Goal: Task Accomplishment & Management: Complete application form

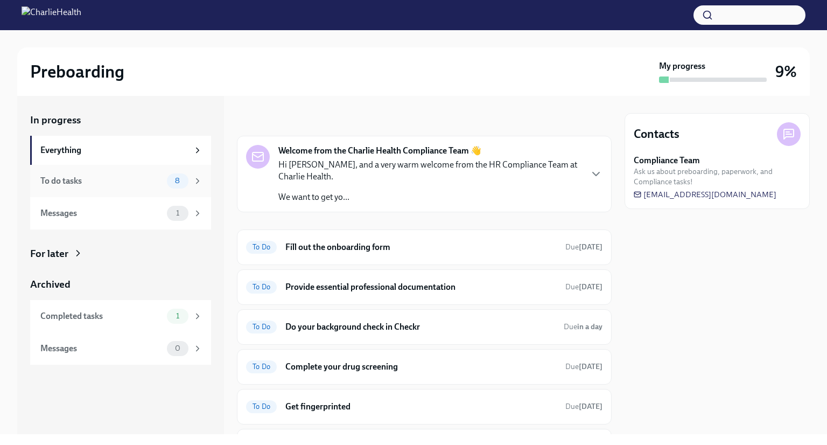
click at [81, 183] on div "To do tasks" at bounding box center [101, 181] width 122 height 12
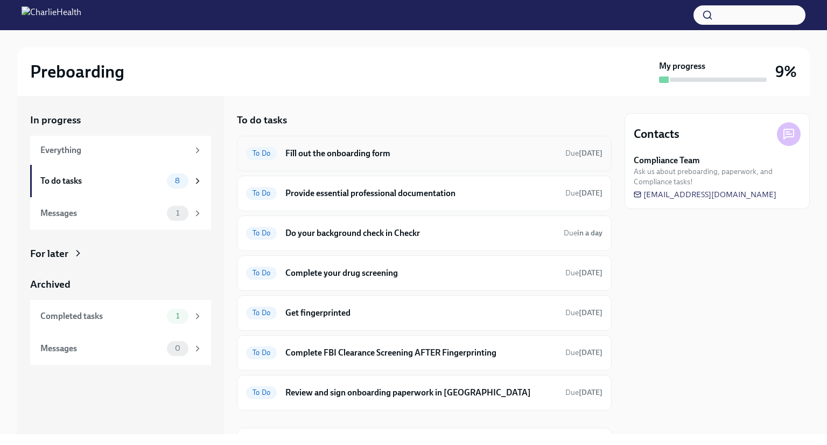
click at [326, 153] on h6 "Fill out the onboarding form" at bounding box center [420, 153] width 271 height 12
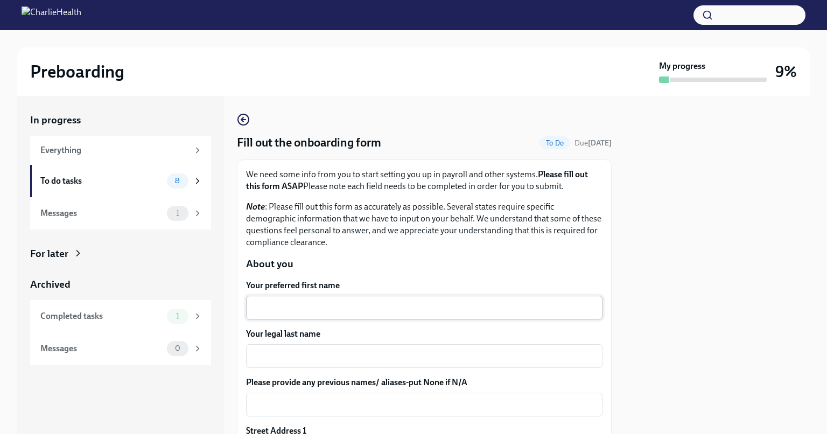
click at [306, 307] on textarea "Your preferred first name" at bounding box center [423, 307] width 343 height 13
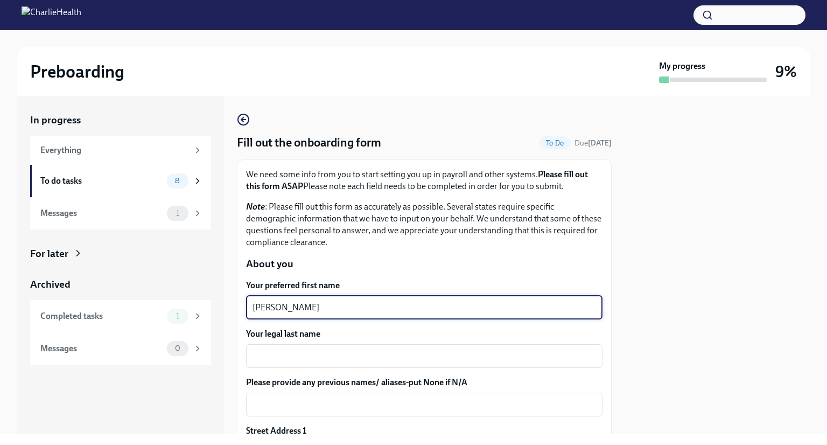
type textarea "[PERSON_NAME]"
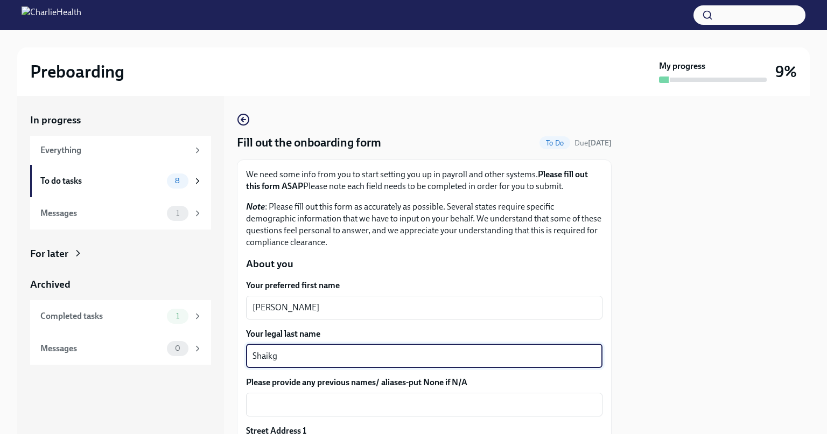
click at [310, 349] on textarea "Shaikg" at bounding box center [423, 355] width 343 height 13
type textarea "Shaikh"
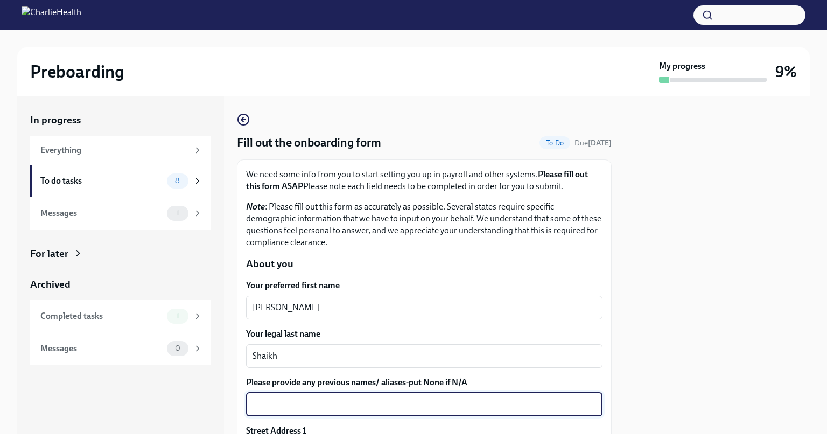
click at [305, 402] on textarea "Please provide any previous names/ aliases-put None if N/A" at bounding box center [423, 404] width 343 height 13
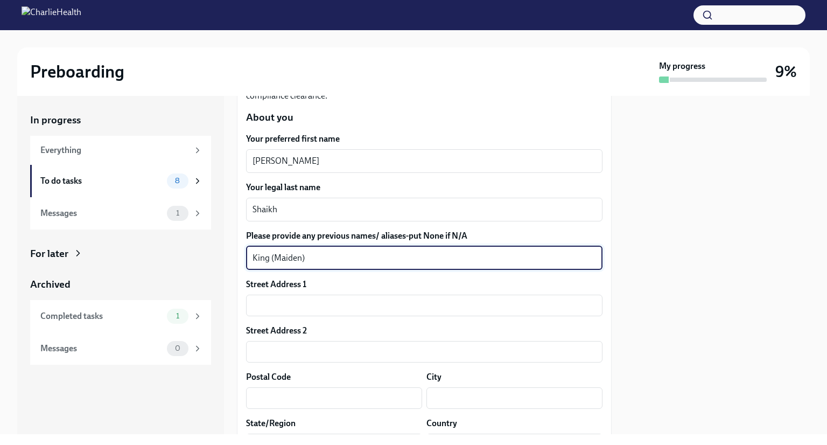
scroll to position [151, 0]
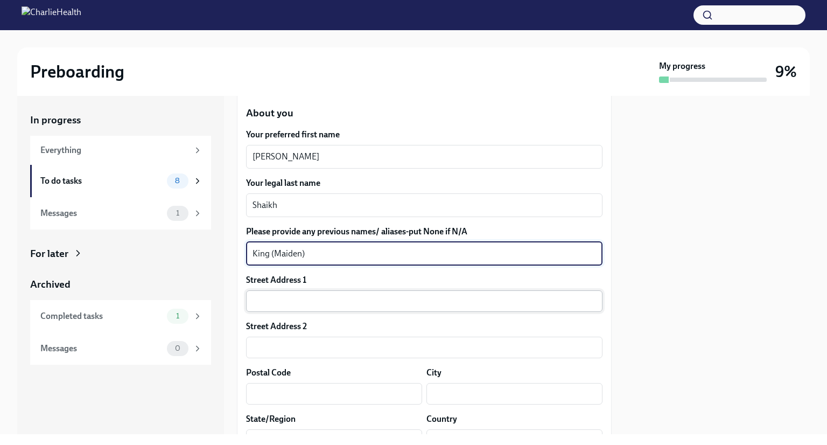
type textarea "King (Maiden)"
click at [388, 295] on input "text" at bounding box center [424, 301] width 356 height 22
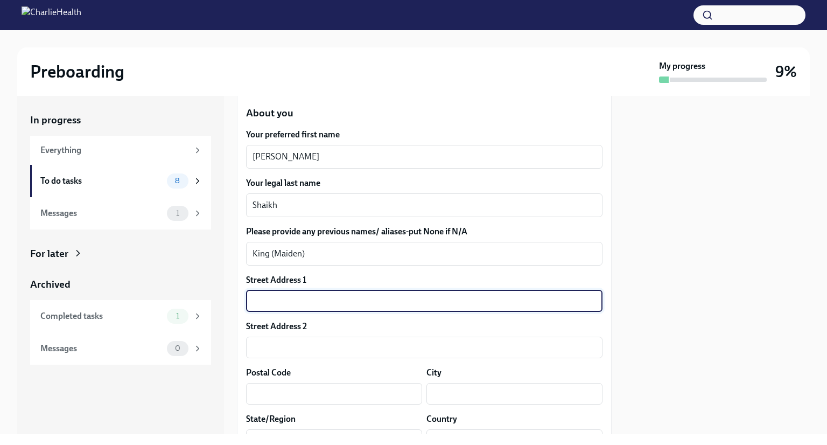
type input "[STREET_ADDRESS]"
type input "77706"
type input "Beaumont"
type input "[GEOGRAPHIC_DATA]"
type input "US"
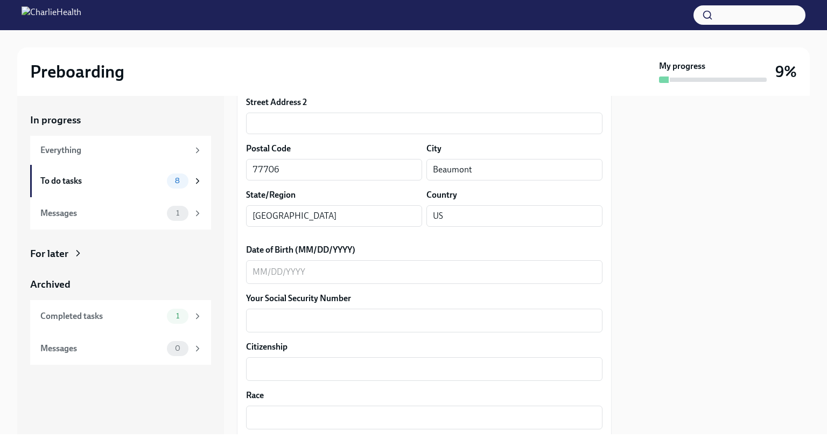
scroll to position [378, 0]
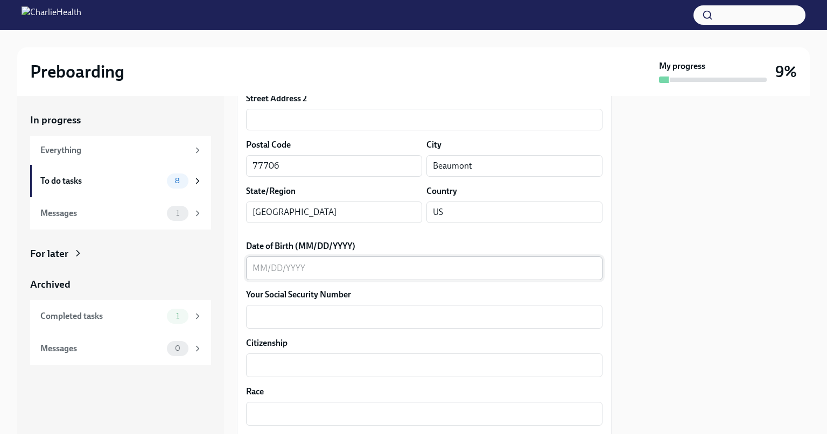
click at [362, 271] on textarea "Date of Birth (MM/DD/YYYY)" at bounding box center [423, 268] width 343 height 13
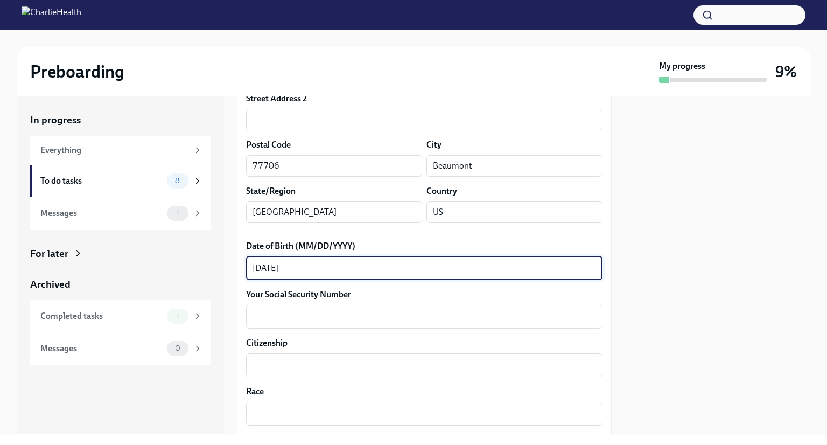
type textarea "[DATE]"
click at [381, 325] on div "x ​" at bounding box center [424, 317] width 356 height 24
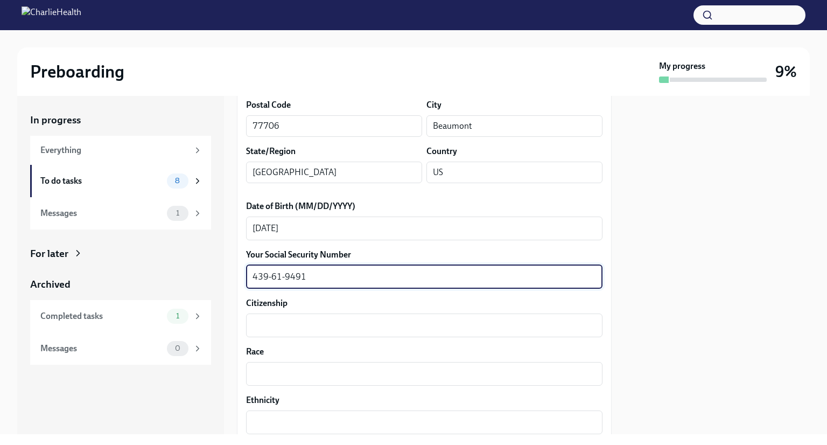
scroll to position [420, 0]
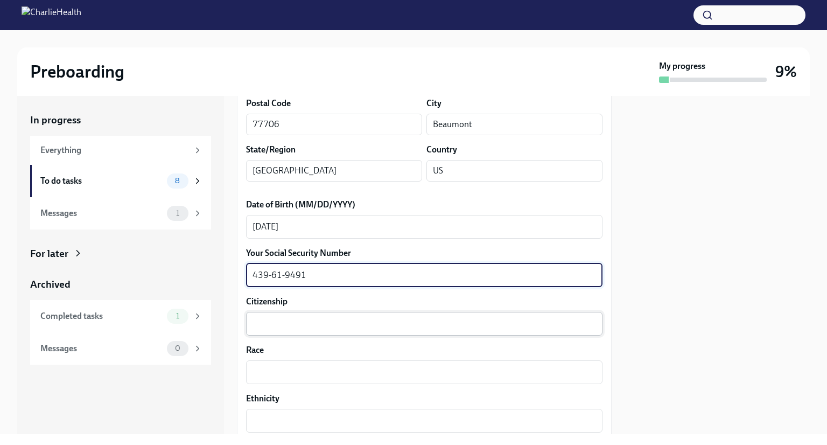
type textarea "439-61-9491"
click at [432, 326] on textarea "Citizenship" at bounding box center [423, 323] width 343 height 13
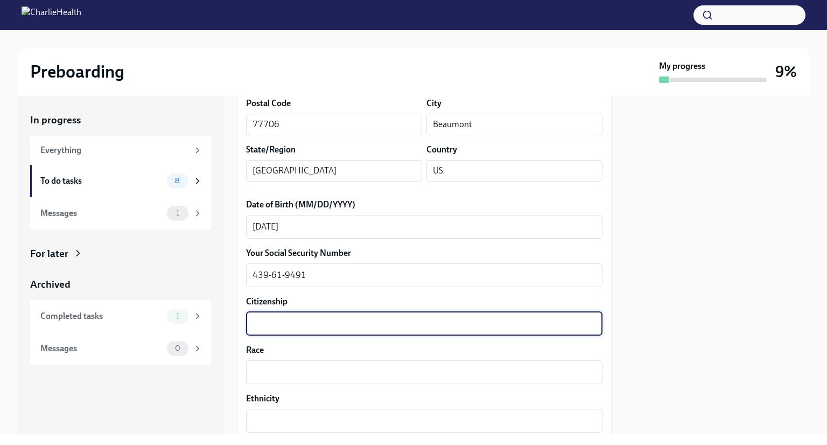
type textarea "u"
type textarea "US"
click at [392, 374] on textarea "Race" at bounding box center [423, 371] width 343 height 13
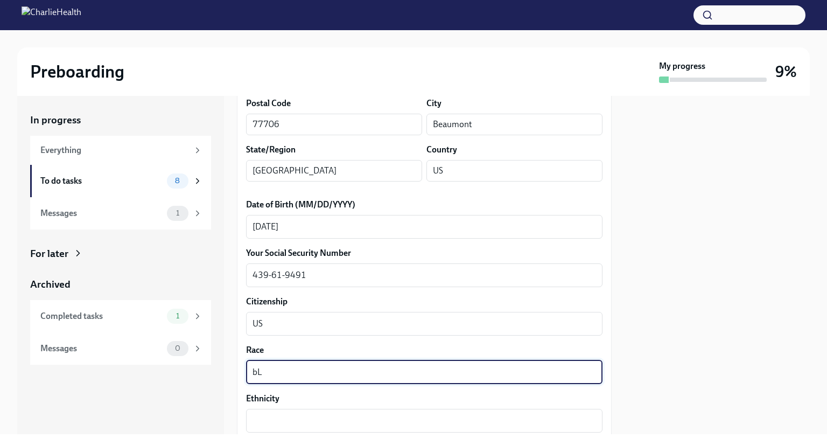
type textarea "b"
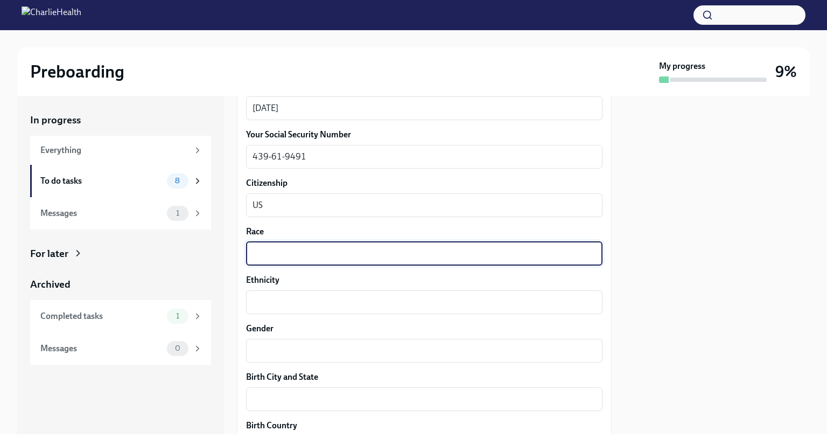
scroll to position [540, 0]
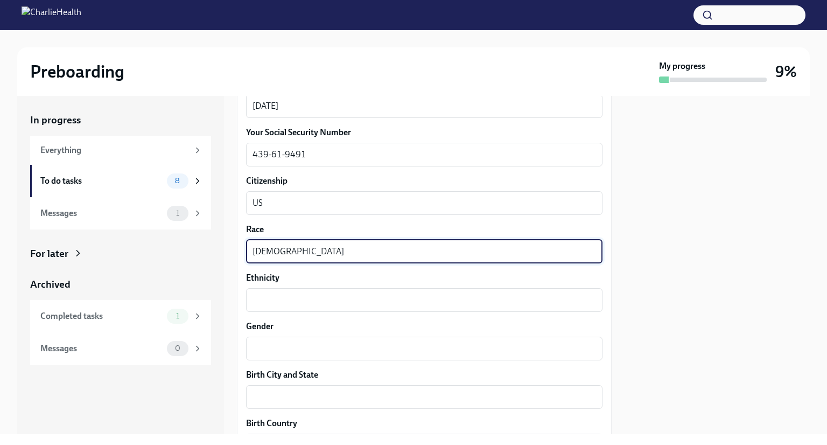
type textarea "[DEMOGRAPHIC_DATA]"
click at [475, 304] on textarea "Ethnicity" at bounding box center [423, 299] width 343 height 13
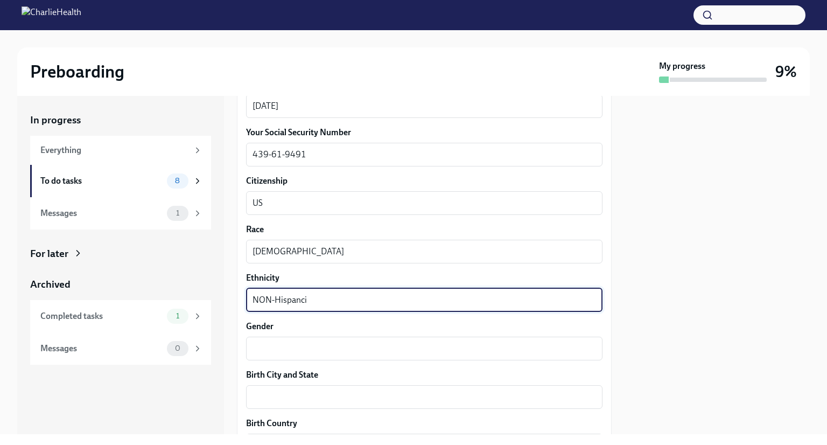
click at [276, 301] on textarea "NON-Hispanci" at bounding box center [423, 299] width 343 height 13
type textarea "Non-Hispanci"
click at [399, 345] on textarea "Gender" at bounding box center [423, 348] width 343 height 13
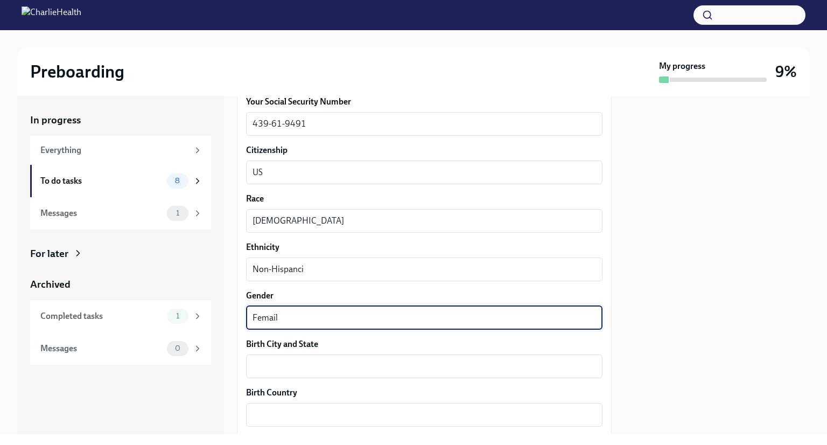
scroll to position [607, 0]
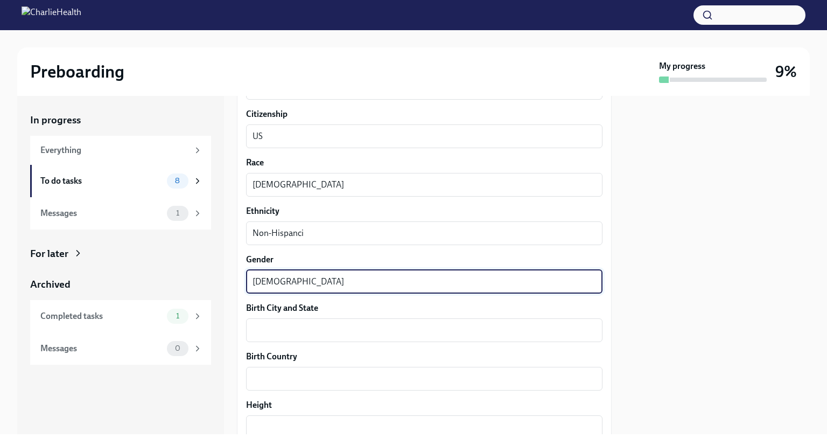
type textarea "[DEMOGRAPHIC_DATA]"
click at [392, 327] on textarea "Birth City and State" at bounding box center [423, 329] width 343 height 13
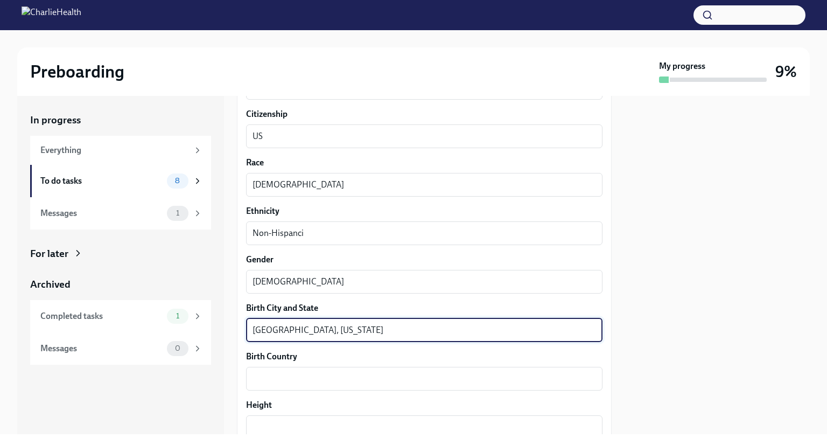
type textarea "[GEOGRAPHIC_DATA], [US_STATE]"
click at [375, 377] on textarea "Birth Country" at bounding box center [423, 378] width 343 height 13
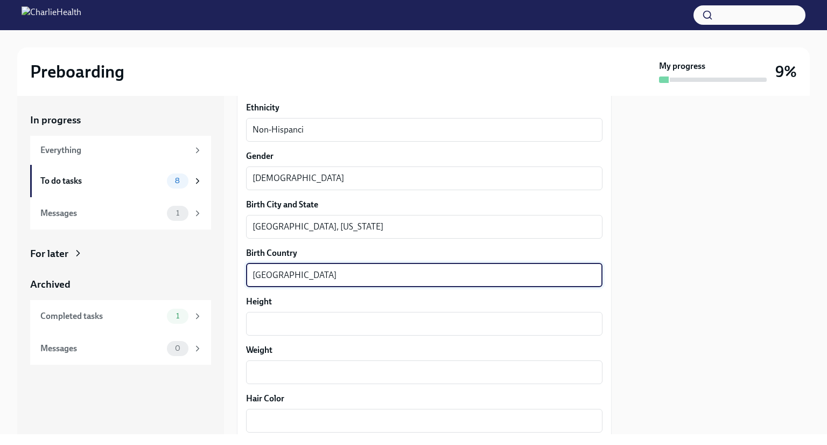
scroll to position [712, 0]
type textarea "[GEOGRAPHIC_DATA]"
click at [337, 318] on textarea "Height" at bounding box center [423, 321] width 343 height 13
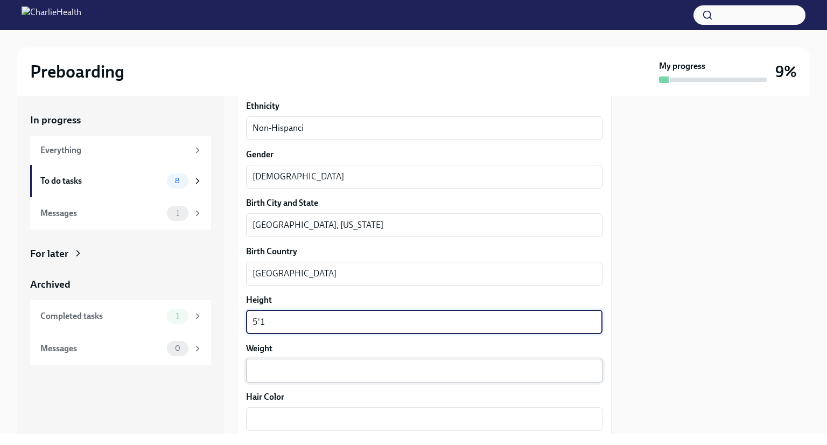
type textarea "5'1"
click at [363, 372] on textarea "Weight" at bounding box center [423, 370] width 343 height 13
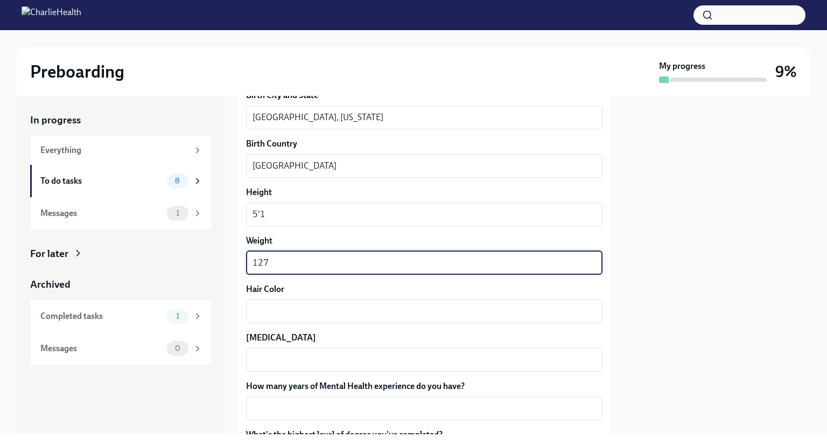
scroll to position [832, 0]
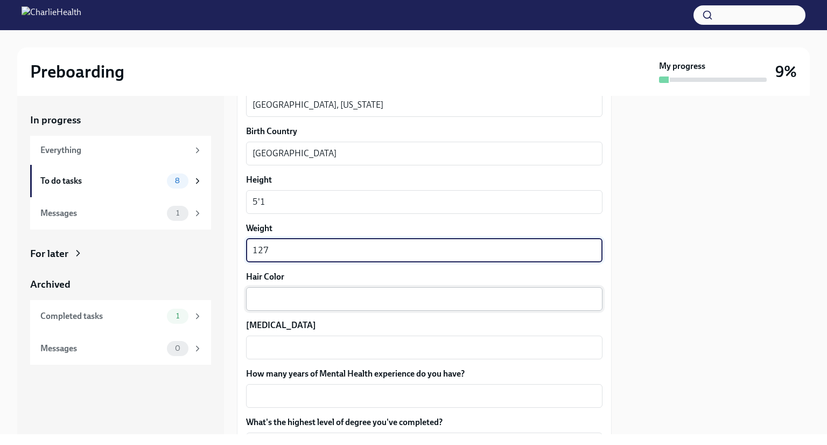
type textarea "127"
click at [372, 304] on textarea "Hair Color" at bounding box center [423, 298] width 343 height 13
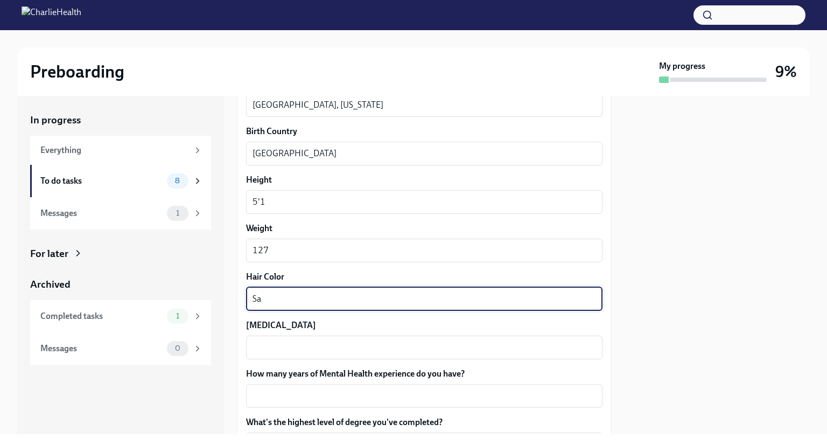
type textarea "S"
type textarea "Dark Brown"
click at [404, 343] on textarea "[MEDICAL_DATA]" at bounding box center [423, 347] width 343 height 13
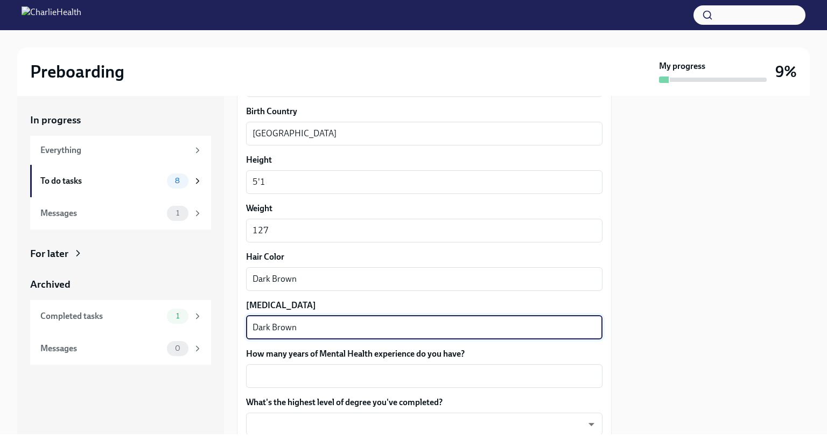
scroll to position [872, 0]
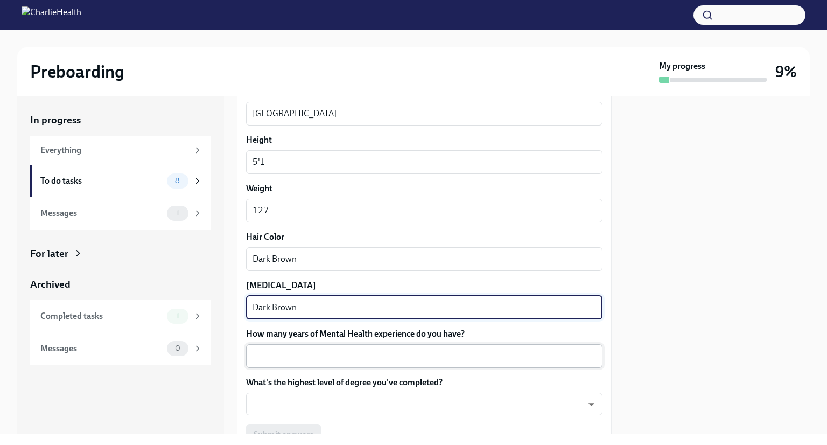
type textarea "Dark Brown"
click at [429, 353] on textarea "How many years of Mental Health experience do you have?" at bounding box center [423, 355] width 343 height 13
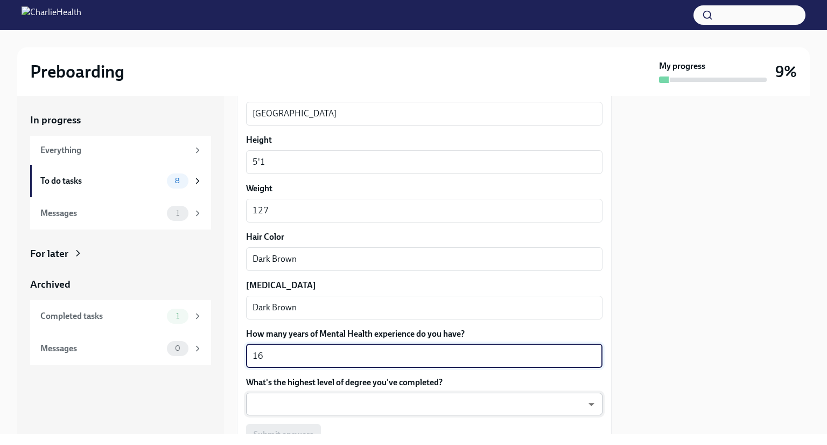
type textarea "16"
click at [431, 403] on body "Preboarding My progress 9% In progress Everything To do tasks 8 Messages 1 For …" at bounding box center [413, 222] width 827 height 445
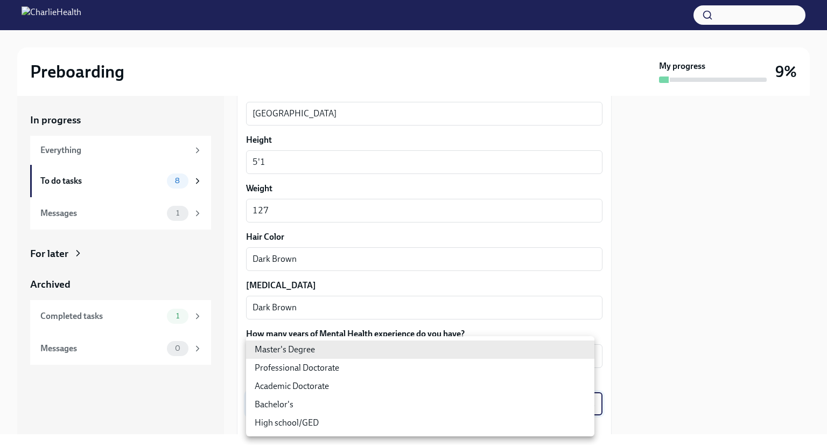
click at [320, 348] on li "Master's Degree" at bounding box center [420, 349] width 348 height 18
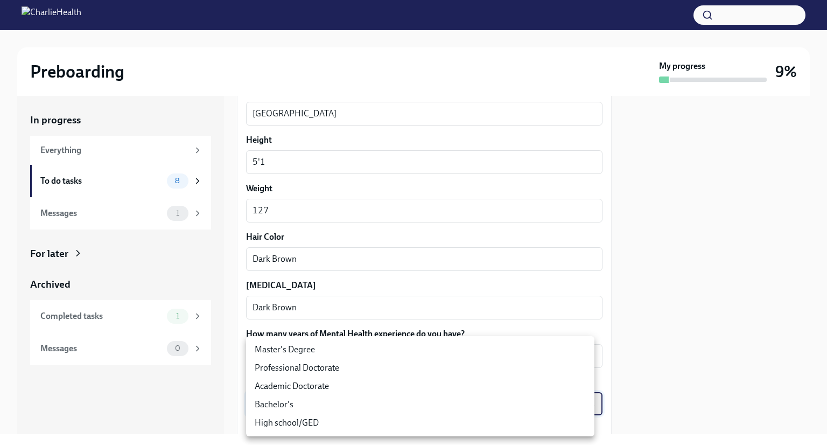
type input "2vBr-ghkD"
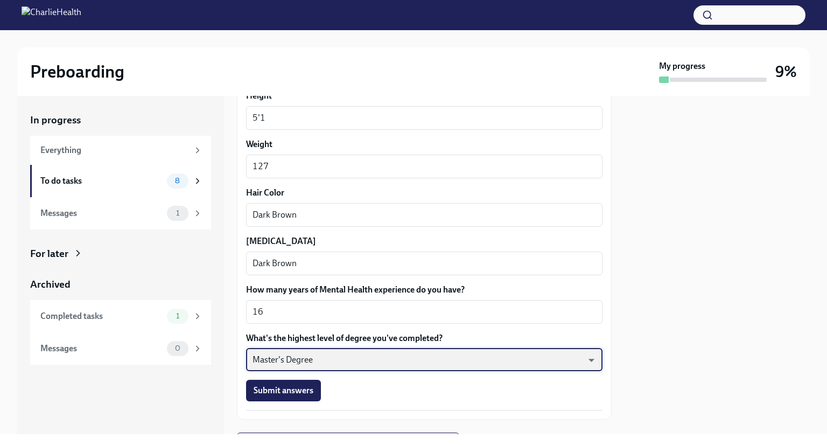
scroll to position [970, 0]
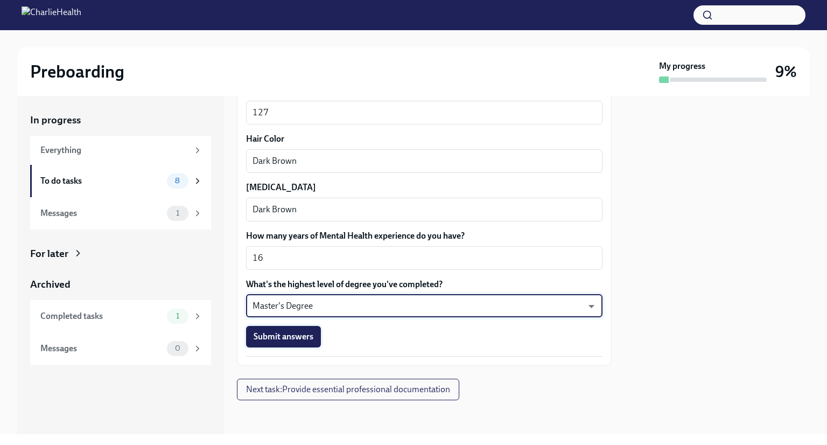
click at [297, 335] on span "Submit answers" at bounding box center [284, 336] width 60 height 11
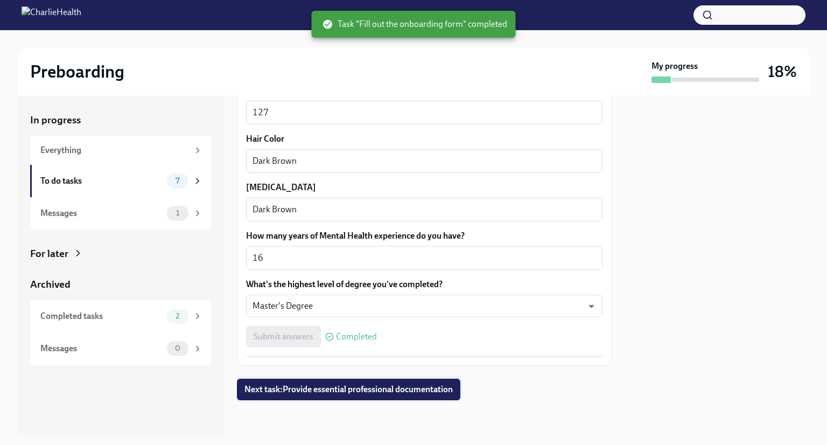
click at [421, 388] on span "Next task : Provide essential professional documentation" at bounding box center [348, 389] width 208 height 11
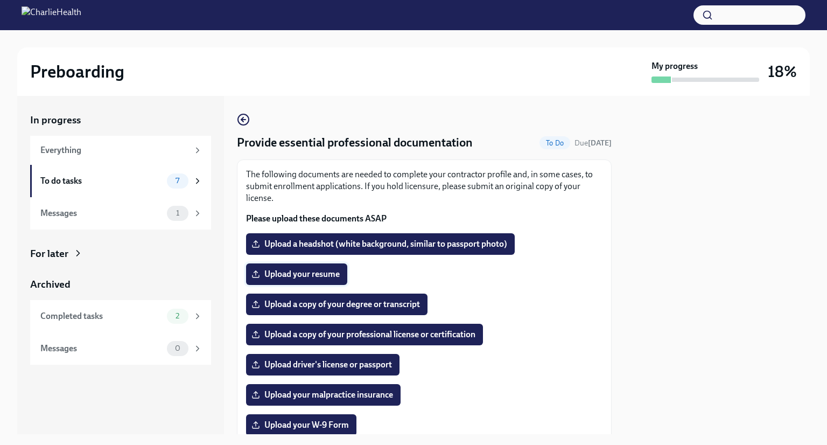
click at [295, 272] on span "Upload your resume" at bounding box center [297, 274] width 86 height 11
click at [0, 0] on input "Upload your resume" at bounding box center [0, 0] width 0 height 0
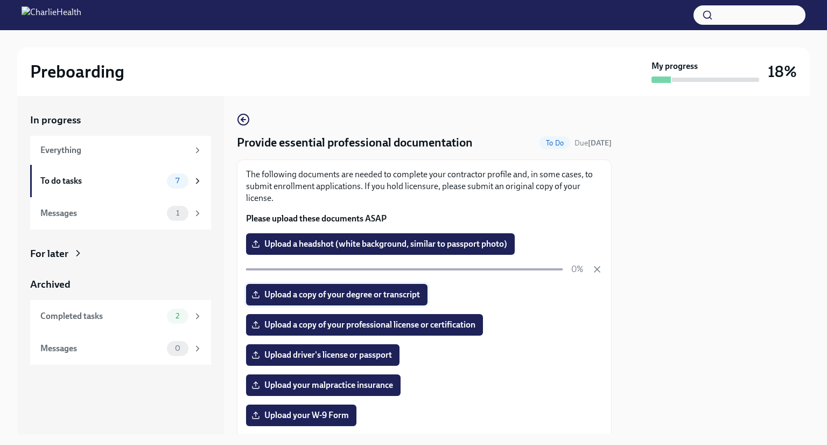
click at [305, 306] on div "The following documents are needed to complete your contractor profile and, in …" at bounding box center [424, 354] width 356 height 372
click at [308, 297] on span "Upload a copy of your degree or transcript" at bounding box center [337, 294] width 166 height 11
click at [0, 0] on input "Upload a copy of your degree or transcript" at bounding box center [0, 0] width 0 height 0
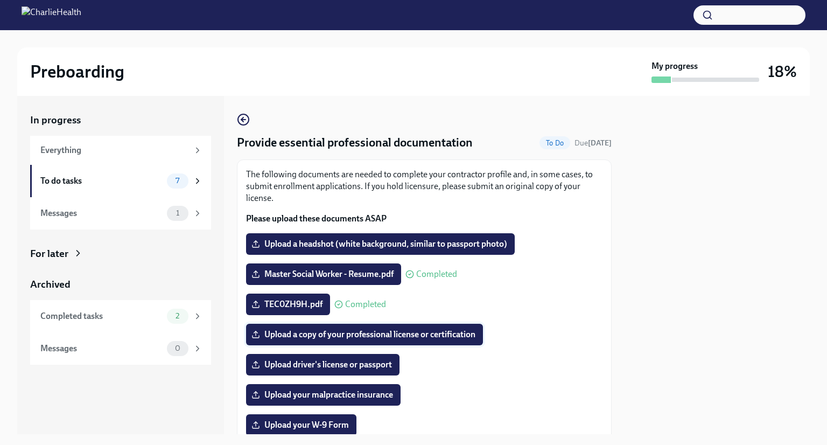
click at [353, 334] on span "Upload a copy of your professional license or certification" at bounding box center [365, 334] width 222 height 11
click at [0, 0] on input "Upload a copy of your professional license or certification" at bounding box center [0, 0] width 0 height 0
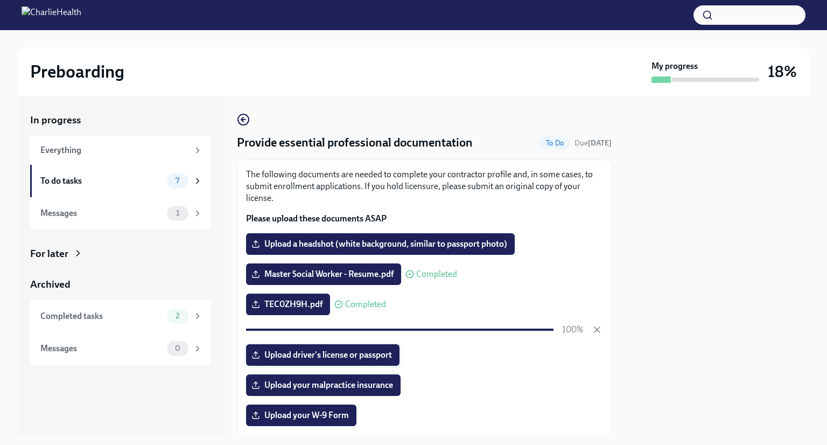
click at [312, 358] on span "Upload driver's license or passport" at bounding box center [323, 354] width 138 height 11
click at [0, 0] on input "Upload driver's license or passport" at bounding box center [0, 0] width 0 height 0
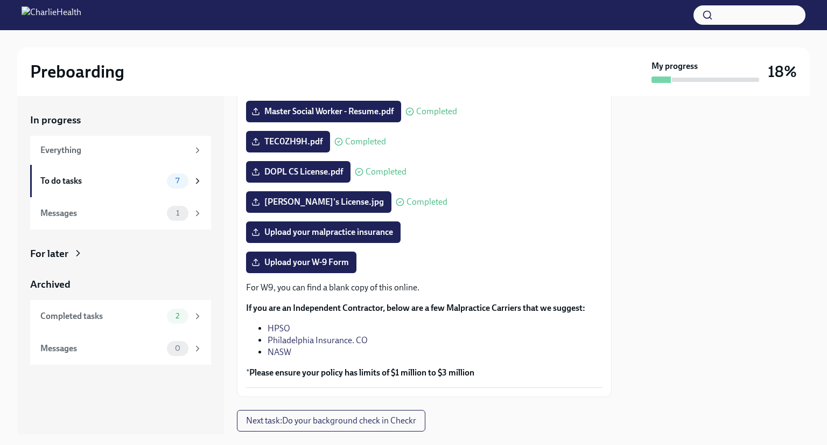
scroll to position [161, 0]
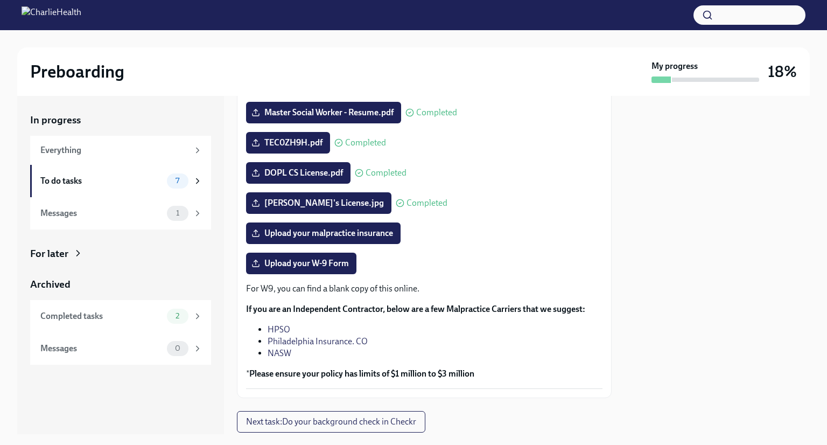
click at [773, 255] on div at bounding box center [716, 265] width 185 height 338
click at [373, 229] on span "Upload your malpractice insurance" at bounding box center [323, 233] width 139 height 11
click at [0, 0] on input "Upload your malpractice insurance" at bounding box center [0, 0] width 0 height 0
click at [390, 230] on span "Professional Liability Insurance Behavioral Health 2024-2..." at bounding box center [369, 233] width 231 height 11
click at [0, 0] on input "Professional Liability Insurance Behavioral Health 2024-2..." at bounding box center [0, 0] width 0 height 0
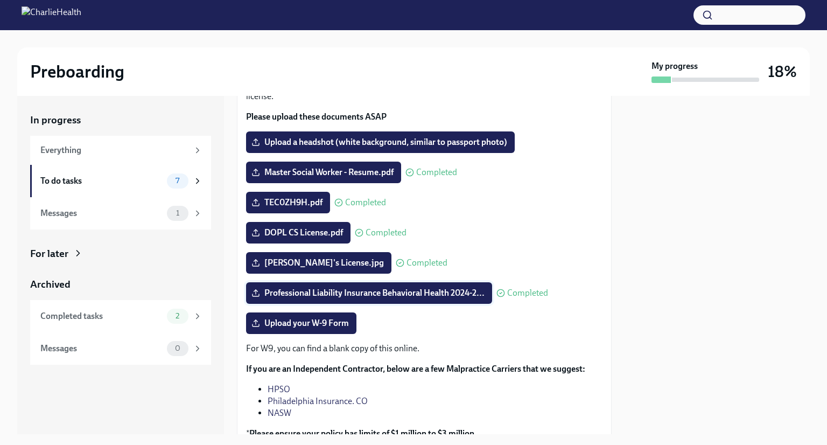
scroll to position [100, 0]
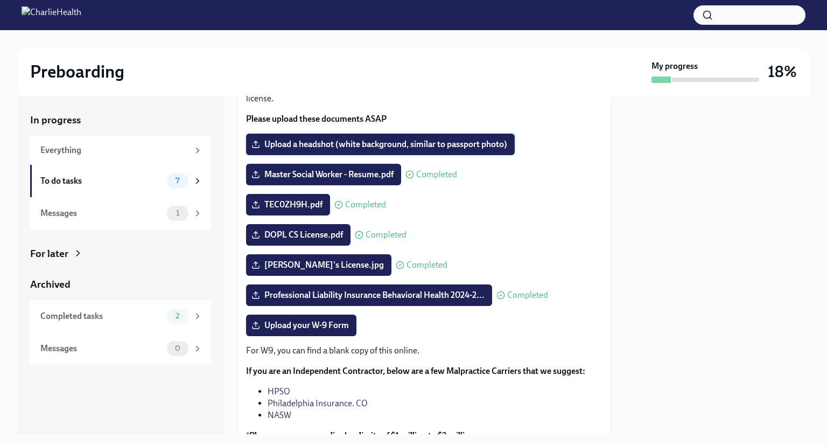
click at [424, 137] on label "Upload a headshot (white background, similar to passport photo)" at bounding box center [380, 144] width 269 height 22
click at [0, 0] on input "Upload a headshot (white background, similar to passport photo)" at bounding box center [0, 0] width 0 height 0
click at [356, 140] on span "[PERSON_NAME] Headshot.pdf" at bounding box center [320, 144] width 133 height 11
click at [0, 0] on input "[PERSON_NAME] Headshot.pdf" at bounding box center [0, 0] width 0 height 0
drag, startPoint x: 278, startPoint y: 146, endPoint x: 413, endPoint y: 121, distance: 138.0
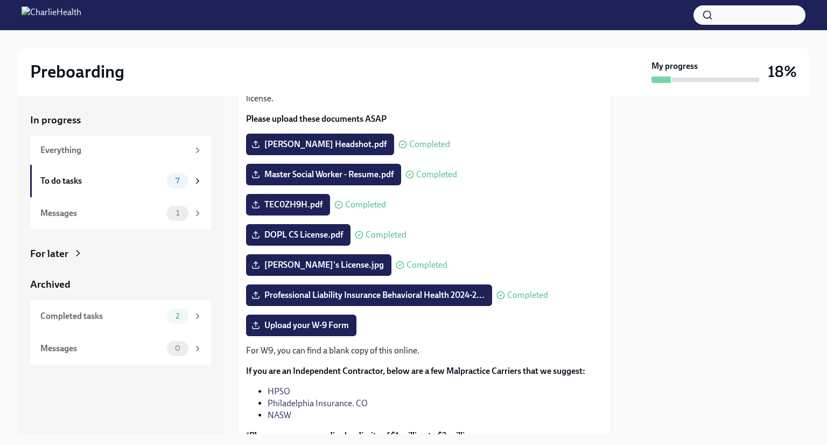
click at [413, 121] on p "Please upload these documents ASAP" at bounding box center [424, 119] width 356 height 12
click at [340, 142] on span "[PERSON_NAME] Headshot.pdf" at bounding box center [320, 144] width 133 height 11
click at [0, 0] on input "[PERSON_NAME] Headshot.pdf" at bounding box center [0, 0] width 0 height 0
click at [357, 140] on span "[PERSON_NAME] Picture (3).jpg" at bounding box center [322, 144] width 136 height 11
click at [0, 0] on input "[PERSON_NAME] Picture (3).jpg" at bounding box center [0, 0] width 0 height 0
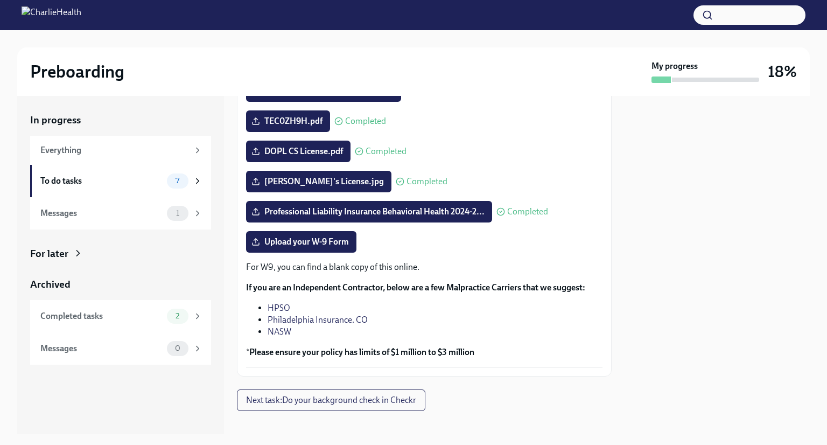
scroll to position [194, 0]
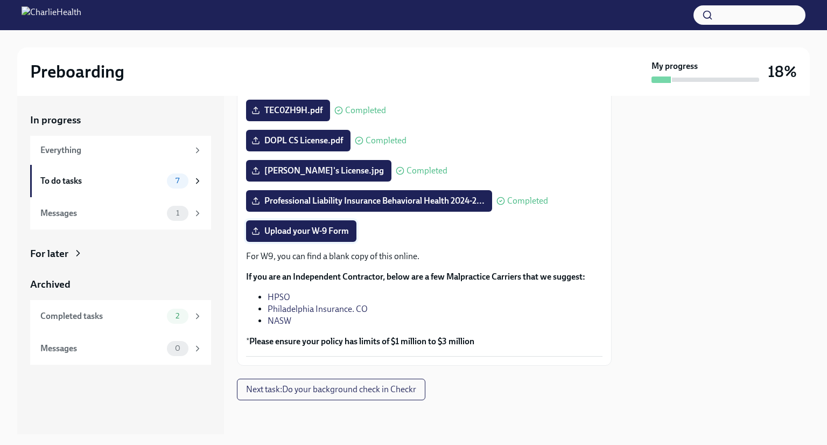
click at [341, 228] on span "Upload your W-9 Form" at bounding box center [301, 231] width 95 height 11
click at [0, 0] on input "Upload your W-9 Form" at bounding box center [0, 0] width 0 height 0
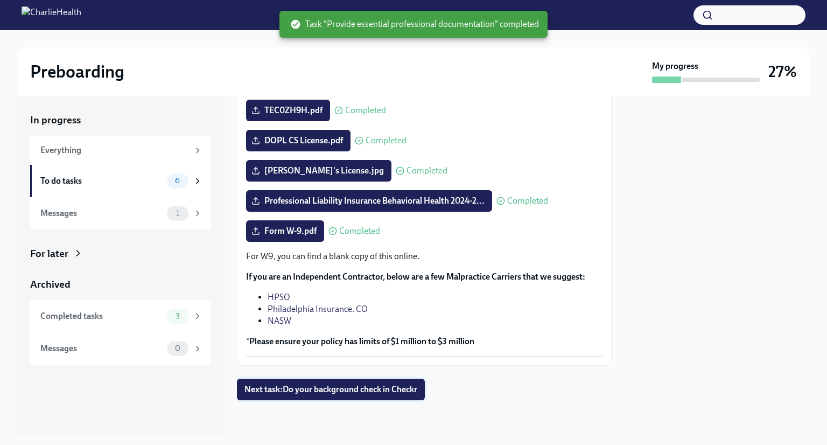
click at [391, 385] on span "Next task : Do your background check in Checkr" at bounding box center [330, 389] width 173 height 11
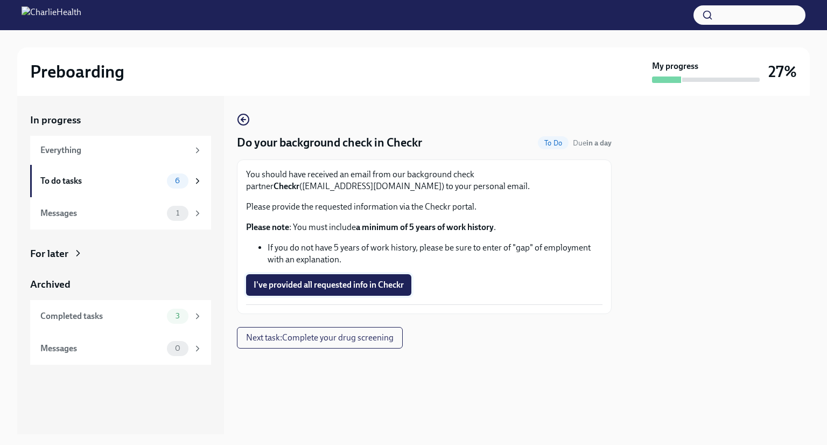
click at [375, 290] on button "I've provided all requested info in Checkr" at bounding box center [328, 285] width 165 height 22
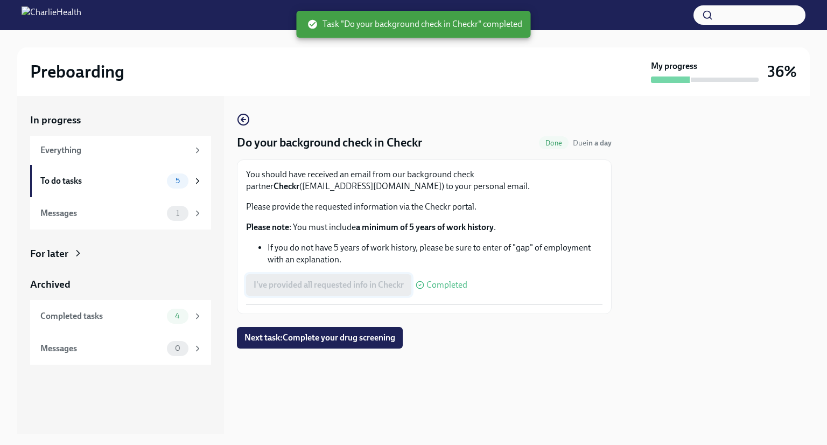
click at [558, 388] on div "Do your background check in Checkr Done Due in a day You should have received a…" at bounding box center [424, 265] width 375 height 338
click at [363, 336] on span "Next task : Complete your drug screening" at bounding box center [319, 337] width 151 height 11
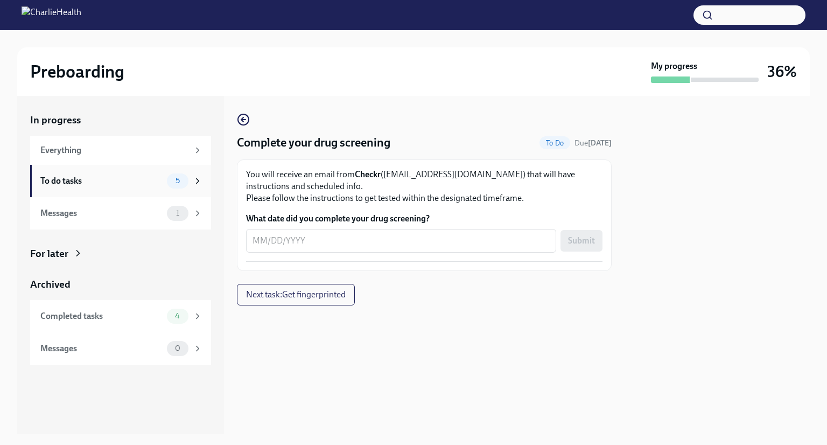
click at [187, 184] on div "5" at bounding box center [178, 180] width 22 height 15
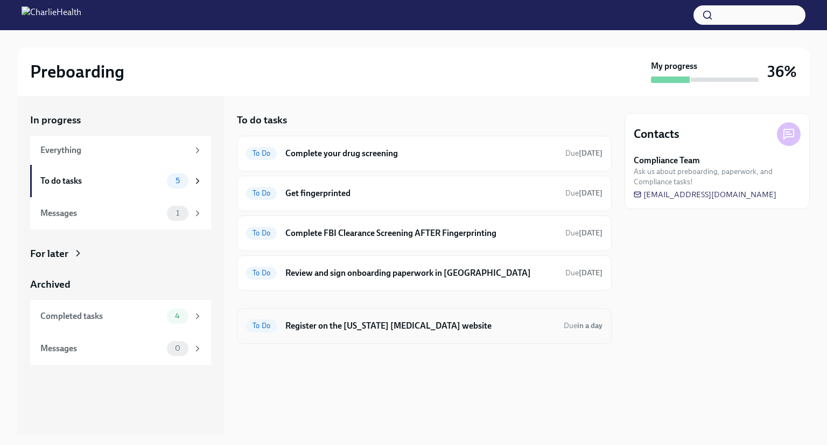
click at [392, 323] on h6 "Register on the [US_STATE] [MEDICAL_DATA] website" at bounding box center [420, 326] width 270 height 12
